Goal: Register for event/course

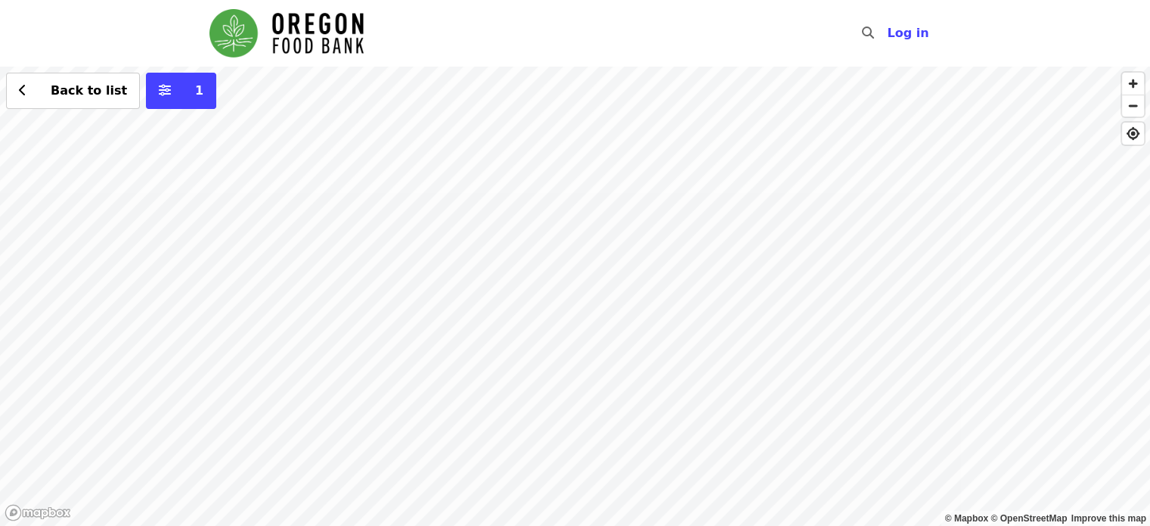
click at [771, 225] on div "Back to list 1" at bounding box center [575, 296] width 1150 height 459
click at [1133, 86] on span "button" at bounding box center [1133, 84] width 22 height 22
drag, startPoint x: 1071, startPoint y: 191, endPoint x: 877, endPoint y: 253, distance: 203.3
click at [877, 253] on div "Back to list 1" at bounding box center [575, 296] width 1150 height 459
click at [1130, 82] on span "button" at bounding box center [1133, 84] width 22 height 22
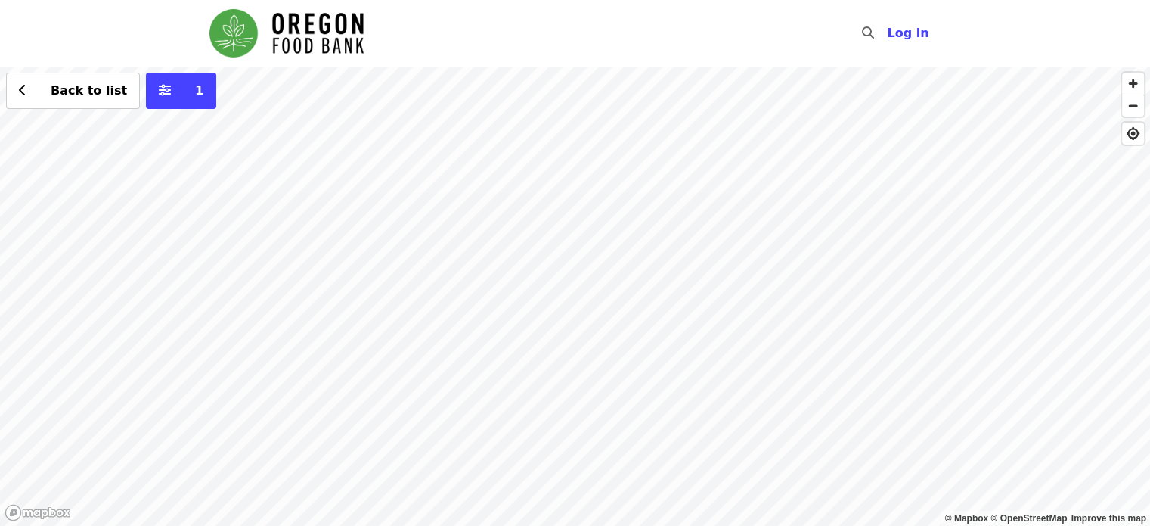
drag, startPoint x: 1033, startPoint y: 178, endPoint x: 832, endPoint y: 290, distance: 230.2
click at [832, 290] on div "Back to list 1" at bounding box center [575, 296] width 1150 height 459
click at [1135, 82] on span "button" at bounding box center [1133, 84] width 22 height 22
drag, startPoint x: 1000, startPoint y: 209, endPoint x: 595, endPoint y: 414, distance: 454.1
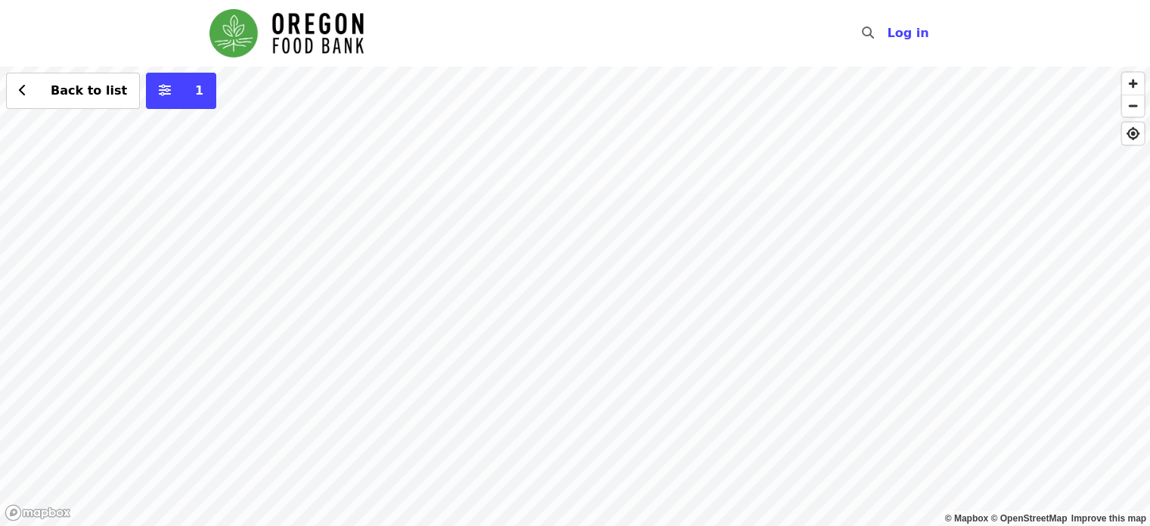
click at [595, 414] on div "Back to list 1" at bounding box center [575, 296] width 1150 height 459
click at [730, 157] on div "Back to list 1" at bounding box center [575, 296] width 1150 height 459
click at [734, 158] on div "Back to list 1" at bounding box center [575, 296] width 1150 height 459
drag, startPoint x: 955, startPoint y: 225, endPoint x: 1095, endPoint y: 181, distance: 146.8
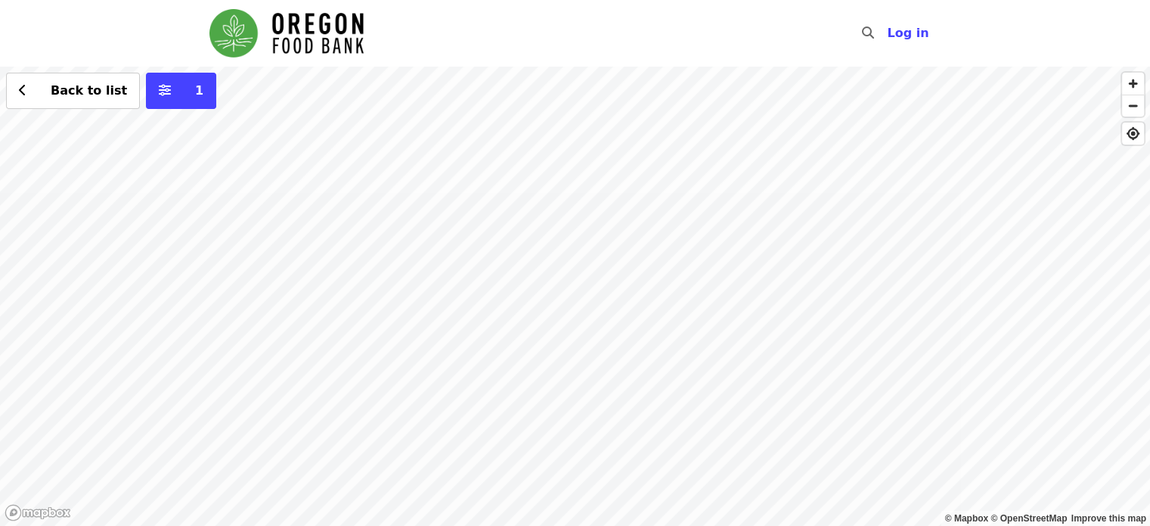
click at [1149, 97] on html "Skip to content ​ Log in © Mapbox © OpenStreetMap Improve this map Back to list…" at bounding box center [575, 263] width 1150 height 526
drag, startPoint x: 618, startPoint y: 265, endPoint x: 1030, endPoint y: 293, distance: 413.0
click at [1030, 293] on div "Back to list 1" at bounding box center [575, 296] width 1150 height 459
drag, startPoint x: 396, startPoint y: 242, endPoint x: 1020, endPoint y: 229, distance: 623.9
click at [1019, 231] on div "Back to list 1" at bounding box center [575, 296] width 1150 height 459
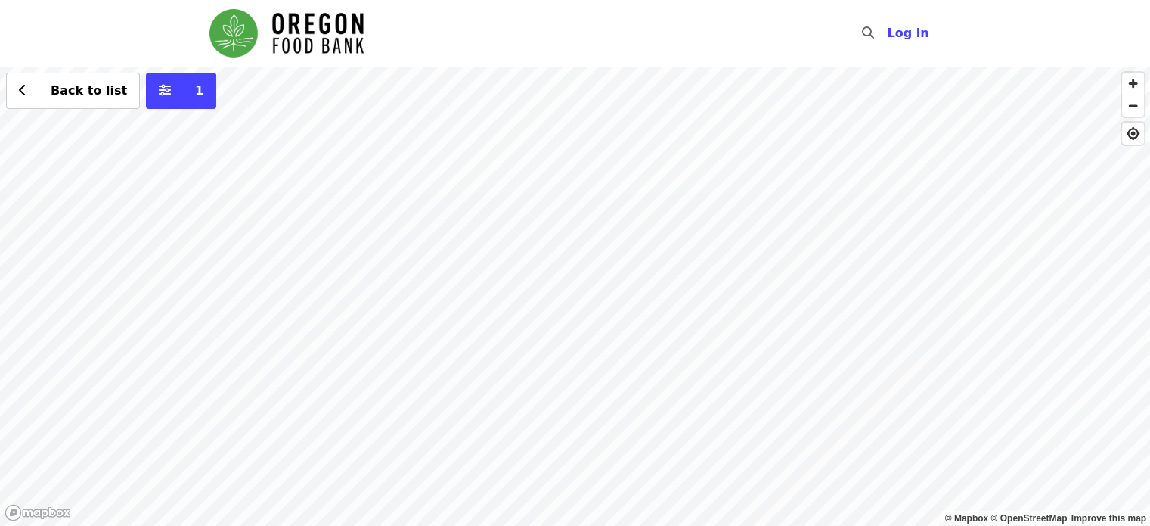
drag, startPoint x: 804, startPoint y: 285, endPoint x: 1080, endPoint y: 300, distance: 276.4
click at [1071, 300] on div "Back to list 1" at bounding box center [575, 296] width 1150 height 459
drag, startPoint x: 272, startPoint y: 256, endPoint x: 846, endPoint y: 292, distance: 575.0
click at [828, 299] on div "Back to list 1" at bounding box center [575, 296] width 1150 height 459
drag, startPoint x: 783, startPoint y: 421, endPoint x: 699, endPoint y: -91, distance: 519.5
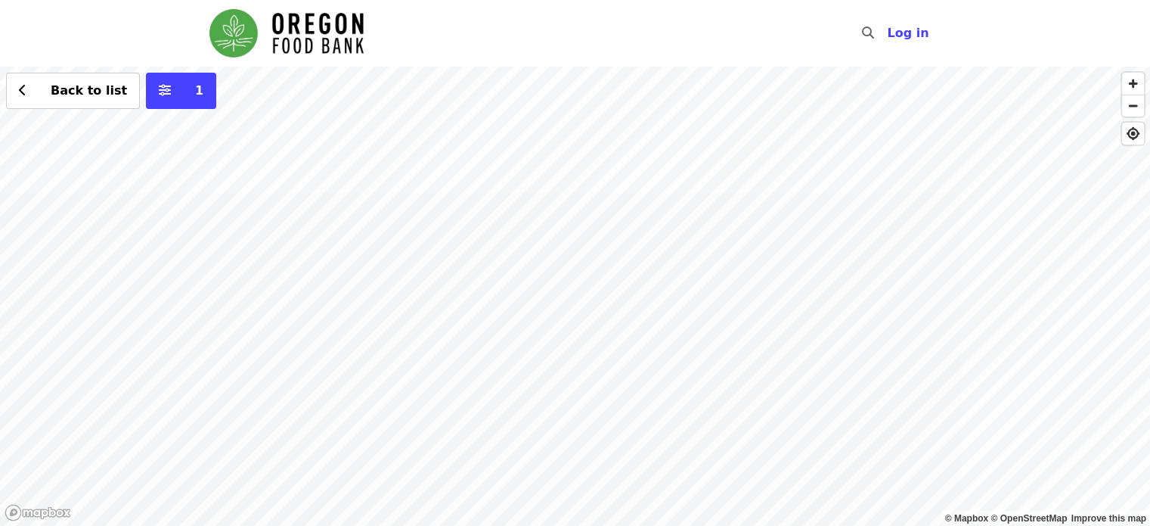
click at [699, 0] on html "Skip to content ​ Log in © Mapbox © OpenStreetMap Improve this map Back to list…" at bounding box center [575, 263] width 1150 height 526
drag, startPoint x: 783, startPoint y: 371, endPoint x: 788, endPoint y: 80, distance: 290.4
click at [786, 85] on div "Back to list 1" at bounding box center [575, 296] width 1150 height 459
drag, startPoint x: 696, startPoint y: 358, endPoint x: 717, endPoint y: 561, distance: 204.5
click at [717, 525] on html "Skip to content ​ Log in © Mapbox © OpenStreetMap Improve this map Back to list…" at bounding box center [575, 263] width 1150 height 526
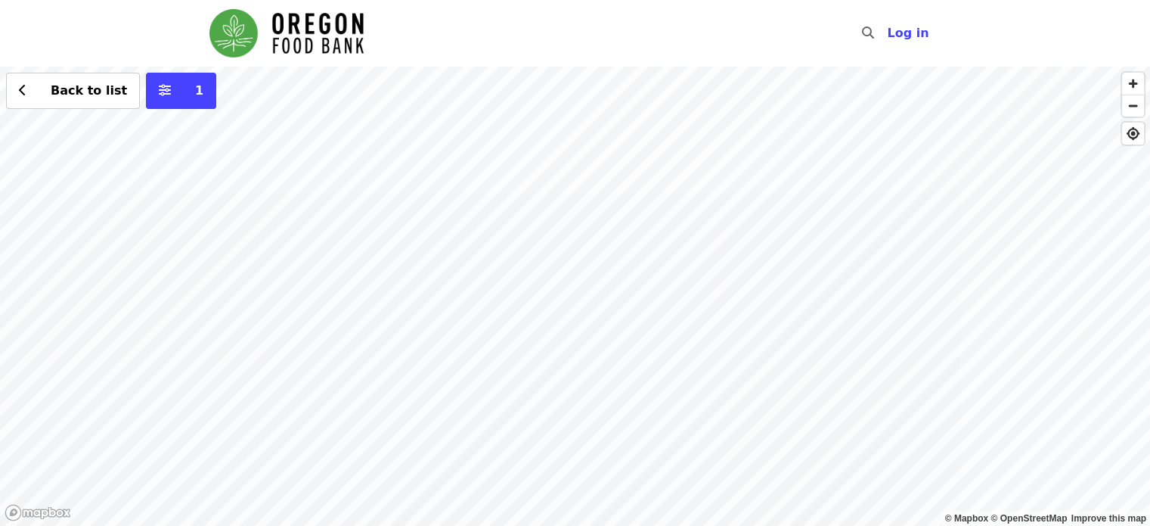
drag, startPoint x: 692, startPoint y: 326, endPoint x: 693, endPoint y: 502, distance: 176.2
click at [693, 502] on div "Back to list 1" at bounding box center [575, 296] width 1150 height 459
drag, startPoint x: 764, startPoint y: 470, endPoint x: 750, endPoint y: 528, distance: 59.8
click at [750, 525] on html "Skip to content ​ Log in © Mapbox © OpenStreetMap Improve this map Back to list…" at bounding box center [575, 263] width 1150 height 526
drag, startPoint x: 685, startPoint y: 230, endPoint x: 645, endPoint y: 394, distance: 168.9
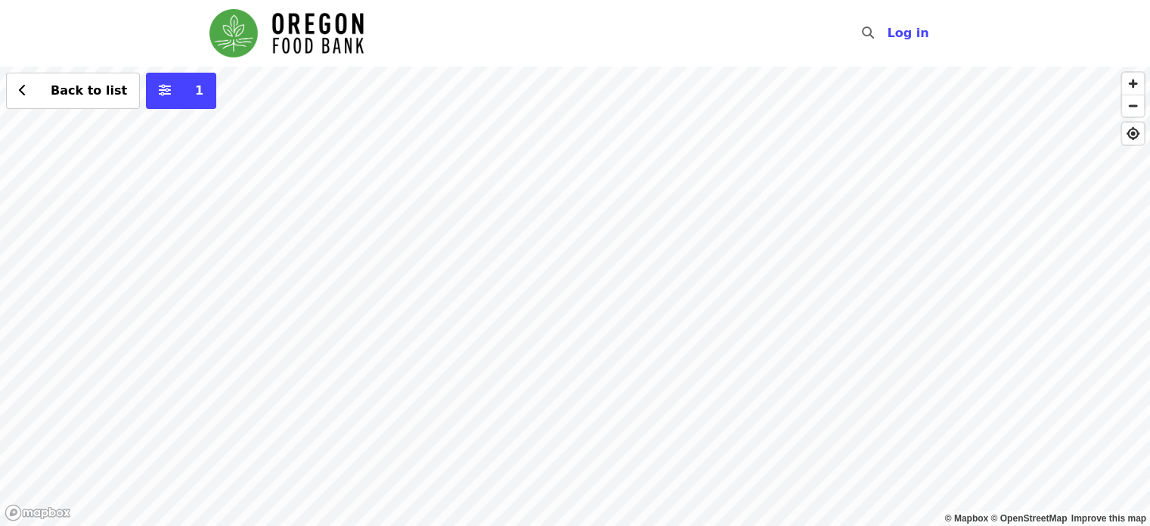
click at [664, 477] on div "Back to list 1" at bounding box center [575, 296] width 1150 height 459
drag, startPoint x: 646, startPoint y: 398, endPoint x: 600, endPoint y: 472, distance: 87.3
click at [615, 470] on div "Back to list 1" at bounding box center [575, 296] width 1150 height 459
drag, startPoint x: 669, startPoint y: 228, endPoint x: 612, endPoint y: 402, distance: 182.4
click at [620, 376] on div "Back to list 1" at bounding box center [575, 296] width 1150 height 459
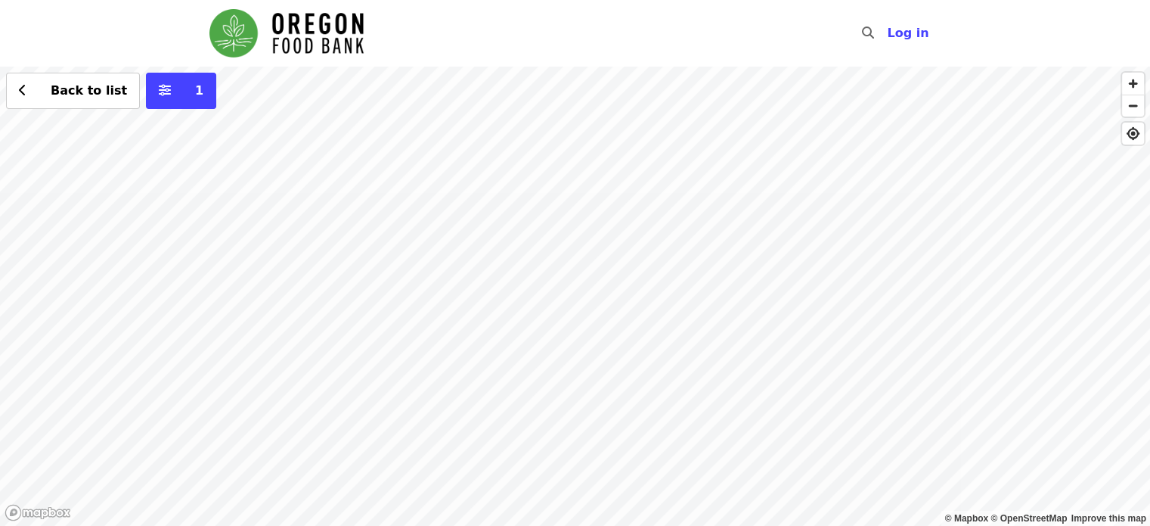
click at [643, 282] on div "Back to list 1" at bounding box center [575, 296] width 1150 height 459
drag, startPoint x: 801, startPoint y: 172, endPoint x: 690, endPoint y: 350, distance: 210.2
click at [790, 445] on div "Back to list 1" at bounding box center [575, 296] width 1150 height 459
drag, startPoint x: 381, startPoint y: 349, endPoint x: 1022, endPoint y: -29, distance: 744.4
click at [1022, 0] on html "Skip to content ​ Log in © Mapbox © OpenStreetMap Improve this map Back to list…" at bounding box center [575, 263] width 1150 height 526
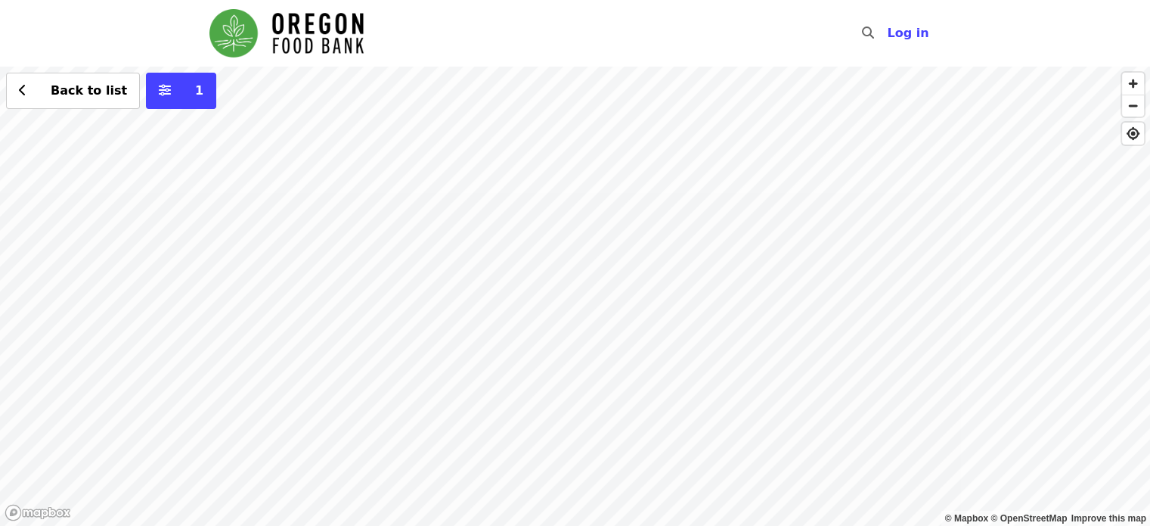
drag, startPoint x: 481, startPoint y: 175, endPoint x: 955, endPoint y: 537, distance: 596.6
click at [955, 525] on html "Skip to content ​ Log in © Mapbox © OpenStreetMap Improve this map Back to list…" at bounding box center [575, 263] width 1150 height 526
drag, startPoint x: 681, startPoint y: 197, endPoint x: 710, endPoint y: 470, distance: 274.6
click at [709, 468] on div "Back to list 1" at bounding box center [575, 296] width 1150 height 459
drag, startPoint x: 783, startPoint y: 417, endPoint x: 791, endPoint y: 471, distance: 55.1
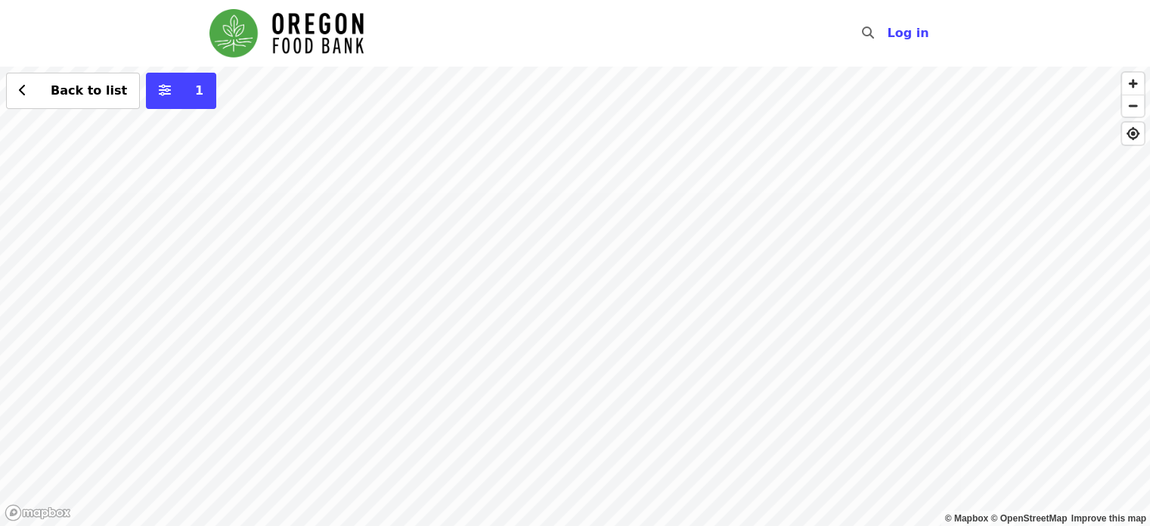
click at [787, 468] on div "Back to list 1" at bounding box center [575, 296] width 1150 height 459
drag, startPoint x: 517, startPoint y: 259, endPoint x: 585, endPoint y: 370, distance: 129.7
click at [585, 374] on div "Back to list 1" at bounding box center [575, 296] width 1150 height 459
drag, startPoint x: 850, startPoint y: 269, endPoint x: 789, endPoint y: 322, distance: 80.4
click at [789, 322] on div "Back to list 1" at bounding box center [575, 296] width 1150 height 459
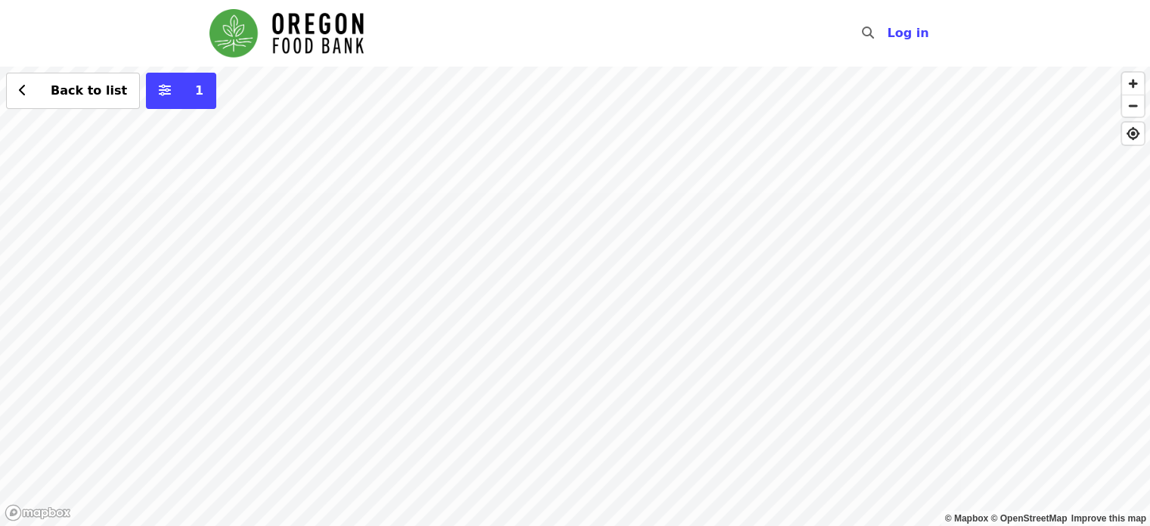
click at [669, 214] on div "Back to list 1" at bounding box center [575, 296] width 1150 height 459
click at [672, 209] on div "Back to list 1" at bounding box center [575, 296] width 1150 height 459
click at [663, 199] on div "Back to list 1" at bounding box center [575, 296] width 1150 height 459
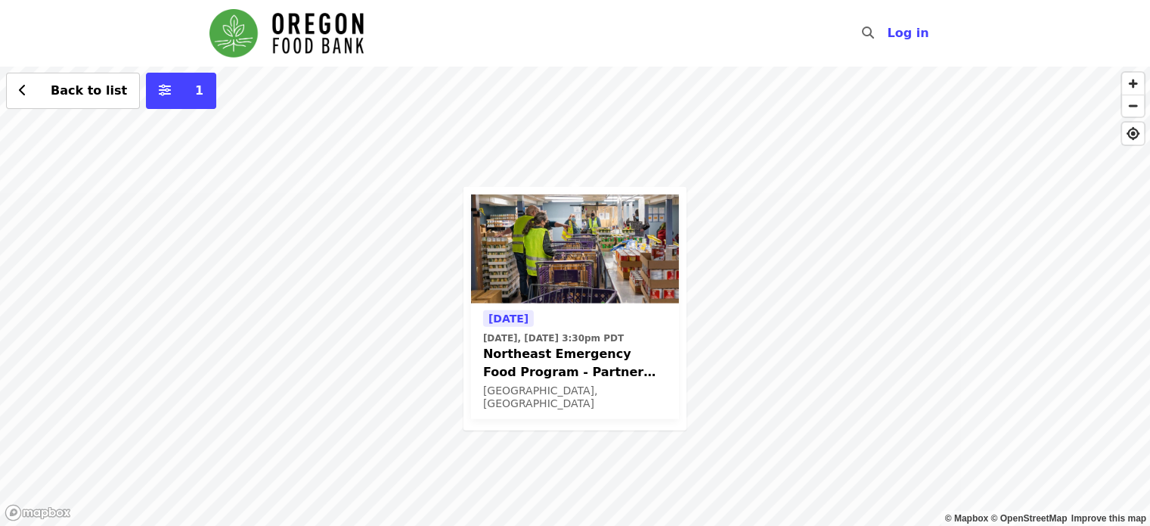
click at [566, 345] on span "Northeast Emergency Food Program - Partner Agency Support" at bounding box center [575, 363] width 184 height 36
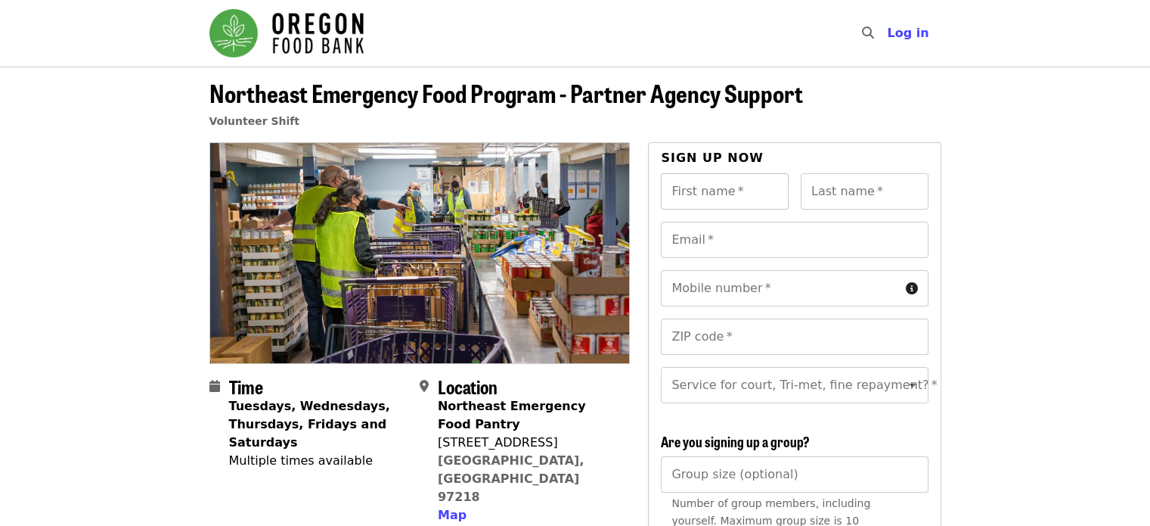
click at [705, 191] on input "First name   *" at bounding box center [725, 191] width 128 height 36
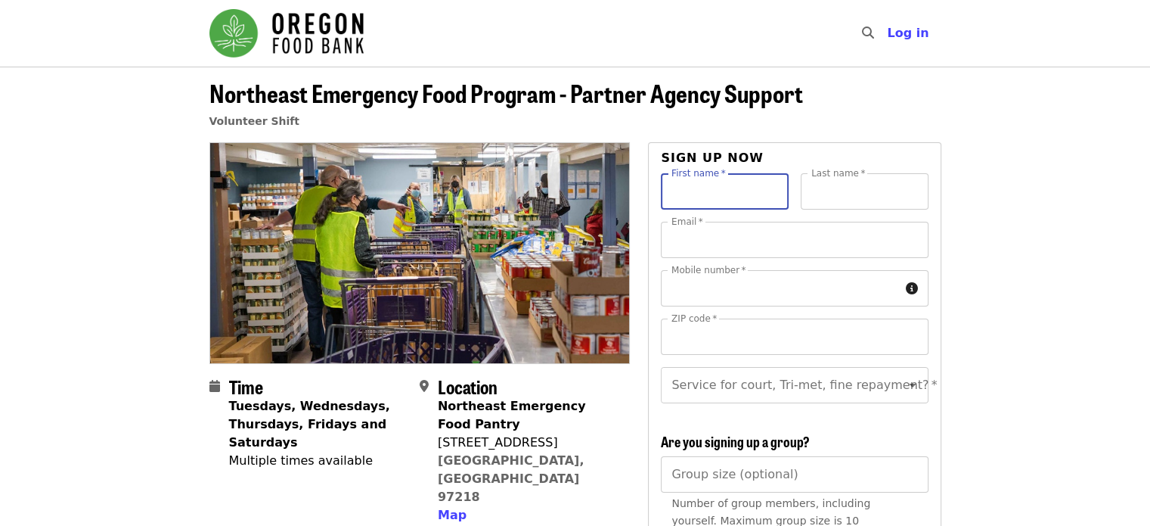
type input "********"
type input "*****"
type input "**********"
type input "*****"
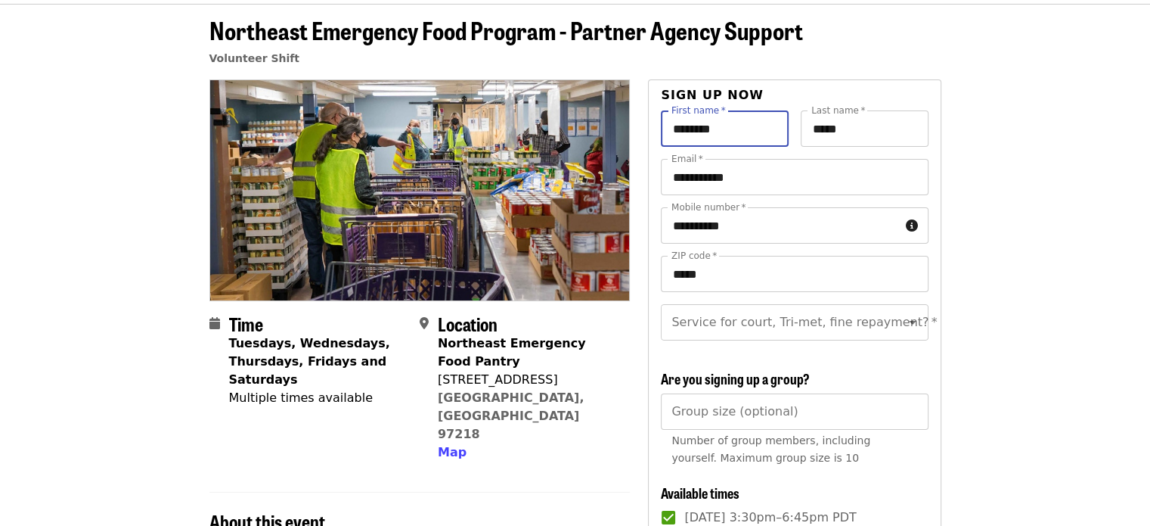
scroll to position [151, 0]
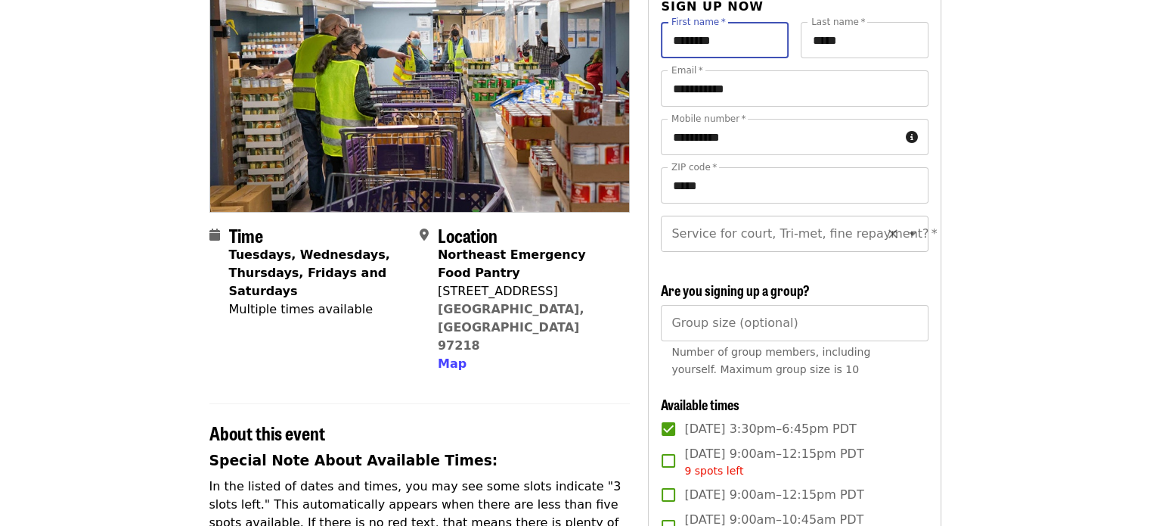
click at [904, 234] on icon "Open" at bounding box center [913, 234] width 18 height 18
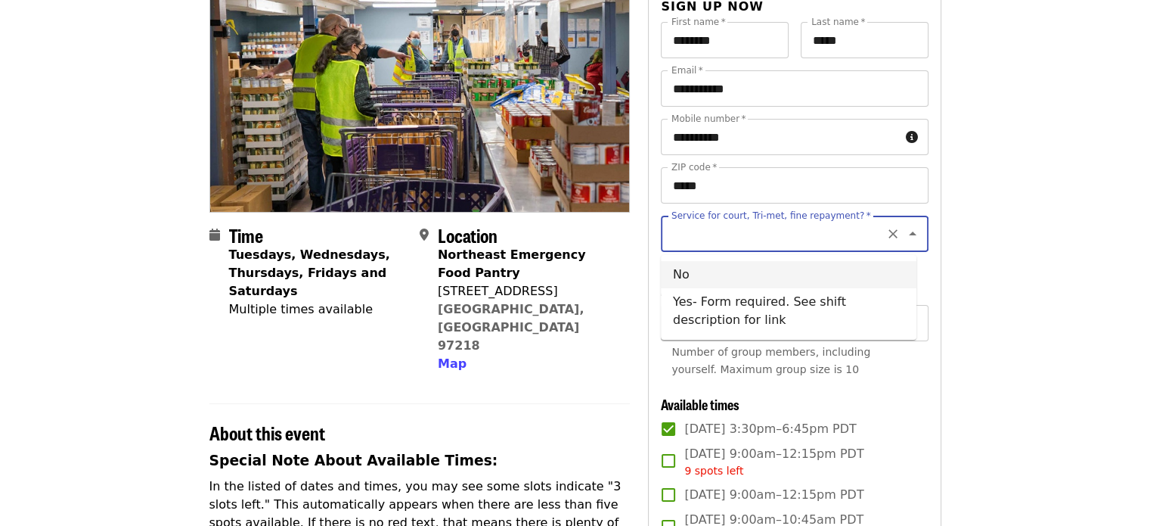
click at [693, 274] on li "No" at bounding box center [789, 274] width 256 height 27
type input "**"
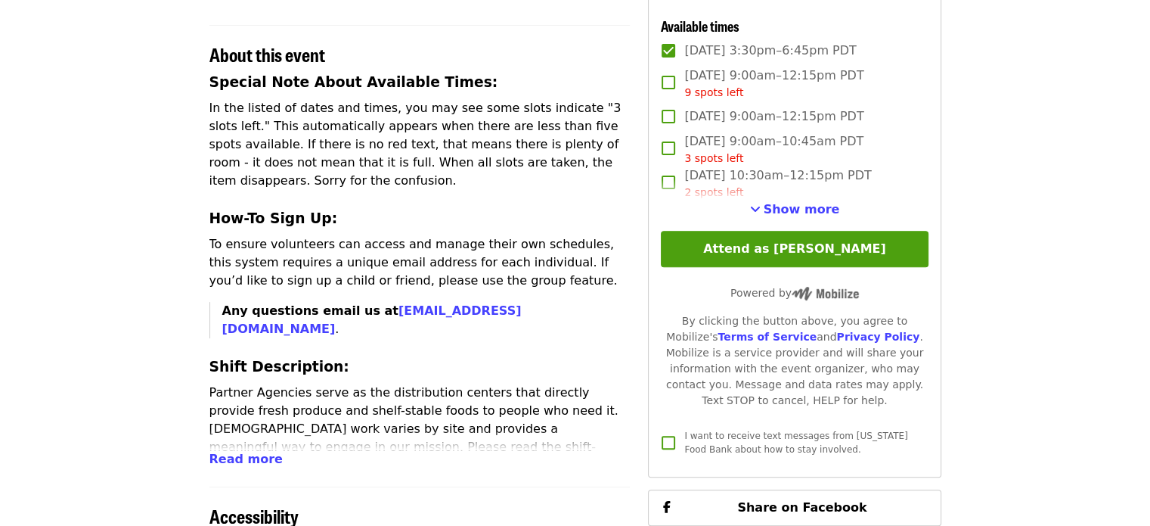
scroll to position [605, 0]
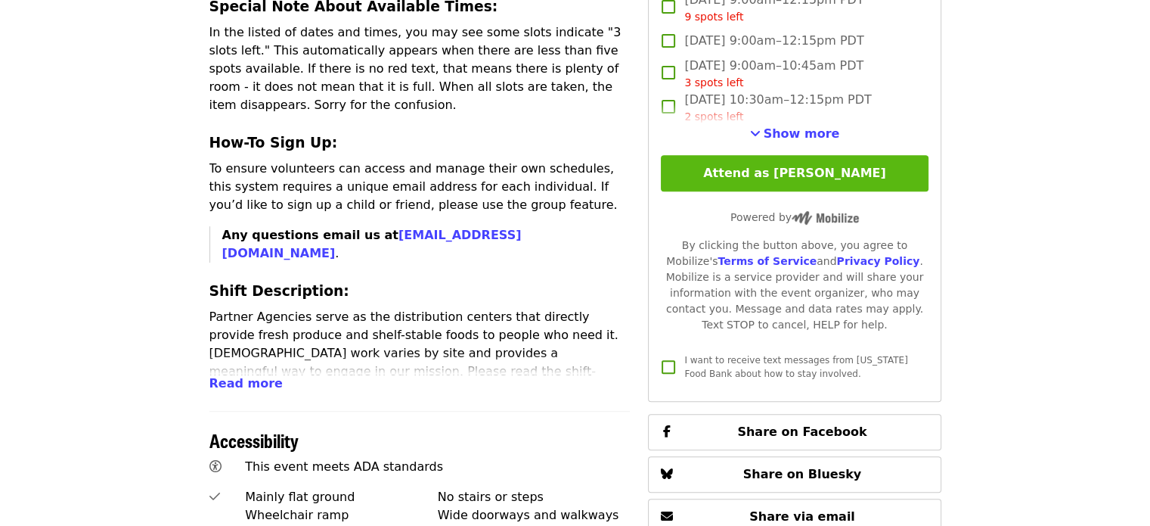
click at [829, 183] on button "Attend as [PERSON_NAME]" at bounding box center [794, 173] width 267 height 36
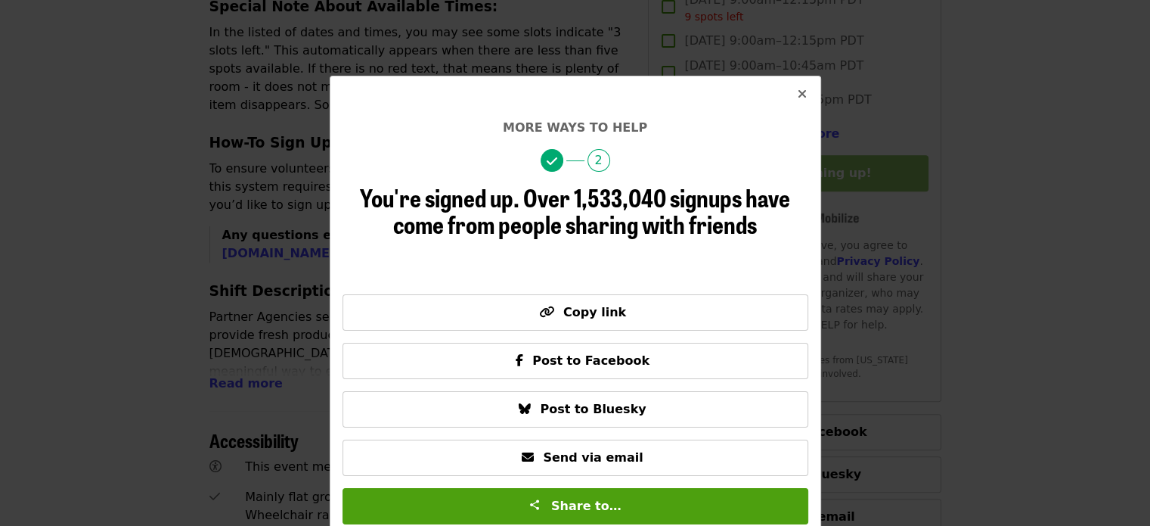
click at [801, 94] on button "Close" at bounding box center [802, 94] width 36 height 36
